Goal: Task Accomplishment & Management: Use online tool/utility

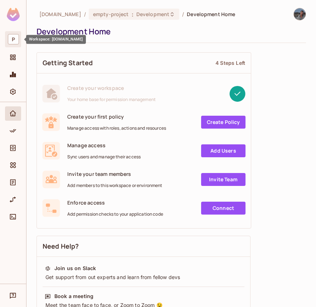
click at [16, 37] on span "P" at bounding box center [13, 39] width 11 height 10
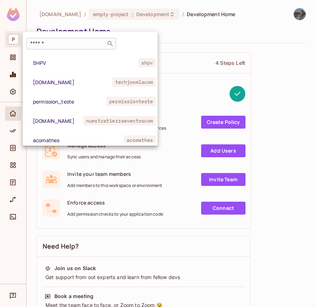
click at [44, 39] on div "​" at bounding box center [70, 43] width 89 height 11
paste input "**********"
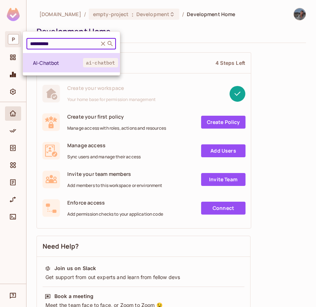
type input "**********"
click at [76, 69] on li "AI-Chatbot ai-chatbot" at bounding box center [71, 62] width 97 height 19
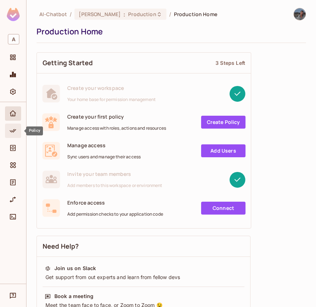
click at [14, 132] on icon "Policy" at bounding box center [12, 130] width 7 height 7
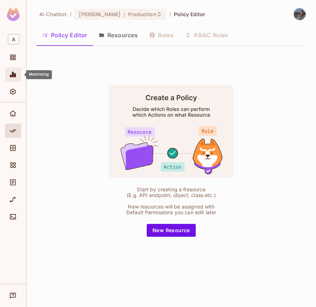
click at [17, 69] on div "Monitoring" at bounding box center [13, 74] width 16 height 14
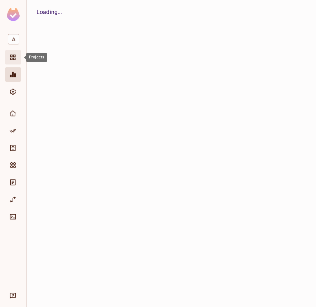
click at [17, 60] on div "Projects" at bounding box center [14, 57] width 12 height 9
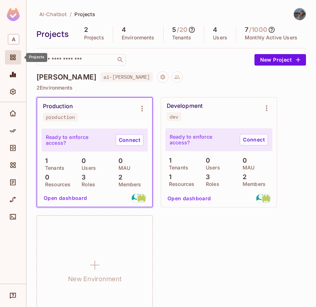
click at [15, 55] on icon "Projects" at bounding box center [12, 57] width 5 height 5
click at [81, 24] on div "AI-Chatbot / Projects Projects 2 Projects 4 Environments 5 / 20 Tenants 4 Users…" at bounding box center [172, 37] width 270 height 58
click at [13, 124] on div "Policy" at bounding box center [13, 130] width 16 height 14
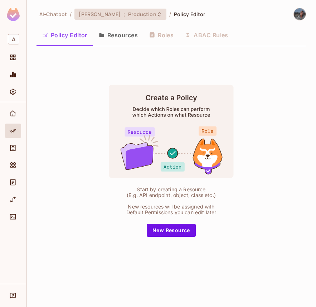
click at [80, 12] on span "[PERSON_NAME]" at bounding box center [100, 14] width 42 height 7
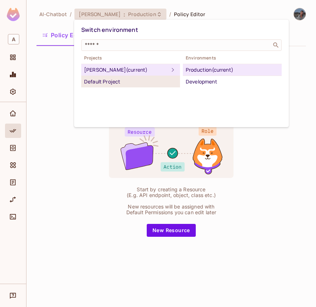
click at [120, 79] on div "Default Project" at bounding box center [130, 81] width 93 height 9
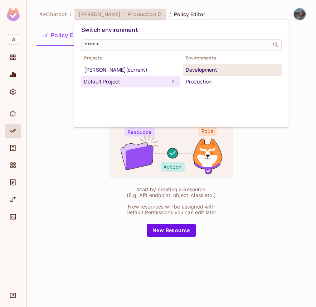
click at [202, 71] on div "Development" at bounding box center [232, 69] width 93 height 9
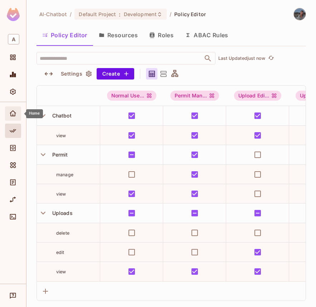
click at [17, 117] on div "Home" at bounding box center [14, 113] width 12 height 9
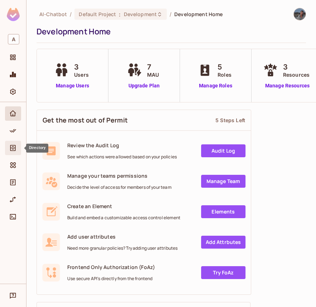
click at [17, 144] on div "Directory" at bounding box center [14, 148] width 12 height 9
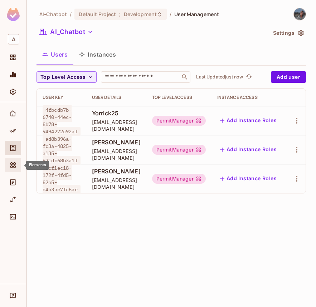
click at [16, 161] on span "Elements" at bounding box center [13, 165] width 9 height 9
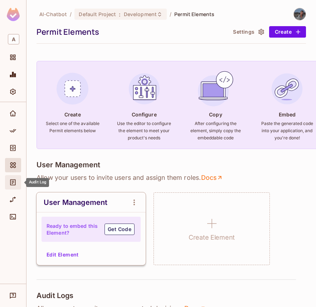
click at [14, 186] on span "Audit Log" at bounding box center [13, 182] width 9 height 9
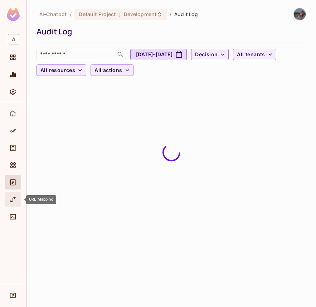
click at [15, 193] on div "URL Mapping" at bounding box center [13, 199] width 16 height 14
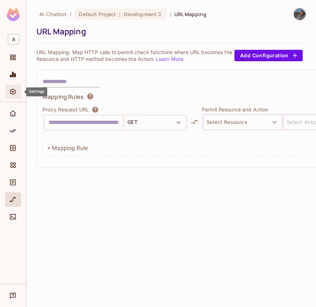
click at [19, 93] on div "Settings" at bounding box center [14, 91] width 12 height 9
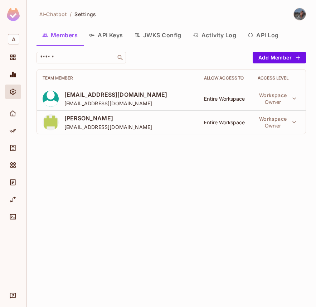
click at [139, 35] on icon "button" at bounding box center [138, 35] width 6 height 6
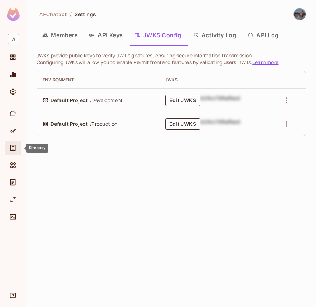
click at [12, 154] on div "Directory" at bounding box center [13, 148] width 16 height 14
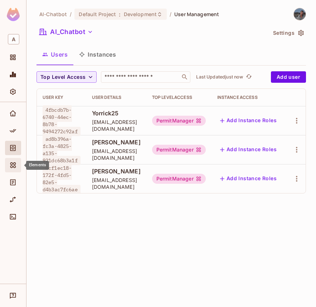
click at [19, 168] on div "Elements" at bounding box center [14, 165] width 12 height 9
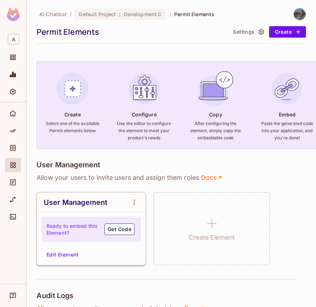
click at [72, 256] on button "Edit Element" at bounding box center [63, 254] width 38 height 11
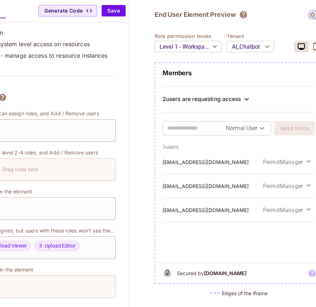
scroll to position [0, 121]
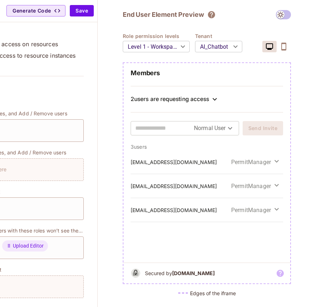
click at [173, 101] on div "2 users are requesting access" at bounding box center [170, 99] width 78 height 7
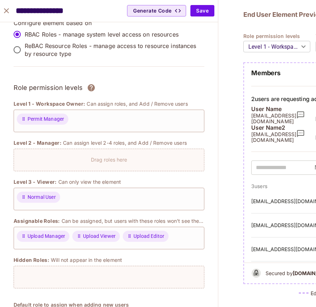
scroll to position [0, 0]
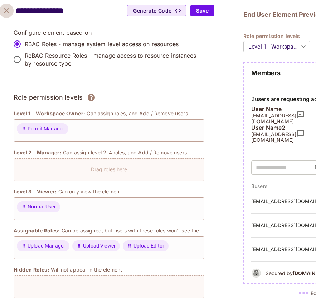
click at [9, 12] on icon "close" at bounding box center [6, 10] width 9 height 9
type input "******"
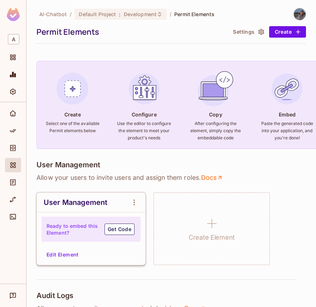
click at [67, 251] on button "Edit Element" at bounding box center [63, 254] width 38 height 11
click at [67, 253] on button "Edit Element" at bounding box center [63, 254] width 38 height 11
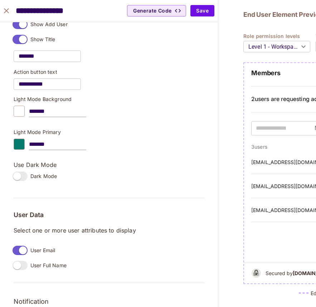
scroll to position [376, 0]
